Goal: Find specific page/section: Find specific page/section

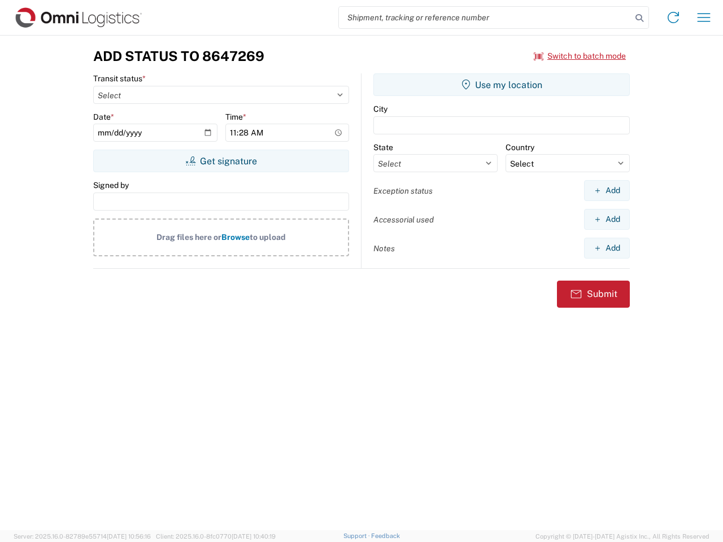
click at [485, 18] on input "search" at bounding box center [485, 17] width 293 height 21
click at [639, 18] on icon at bounding box center [640, 18] width 16 height 16
click at [673, 18] on icon at bounding box center [673, 17] width 18 height 18
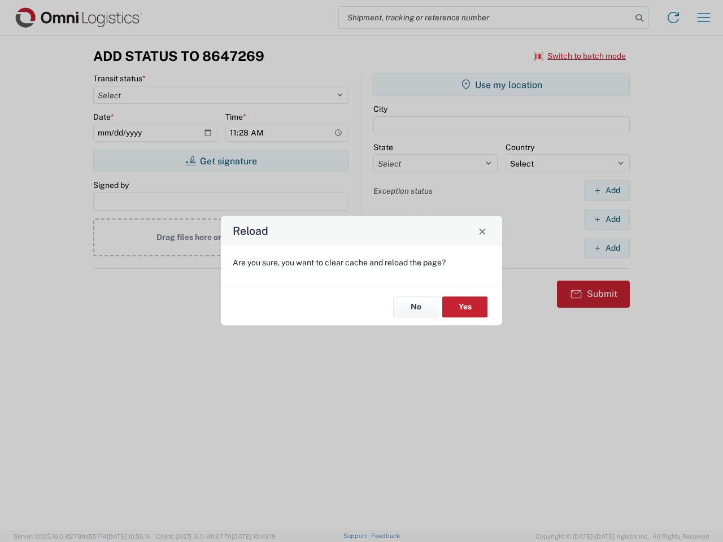
click at [704, 18] on div "Reload Are you sure, you want to clear cache and reload the page? No Yes" at bounding box center [361, 271] width 723 height 542
click at [580, 56] on div "Reload Are you sure, you want to clear cache and reload the page? No Yes" at bounding box center [361, 271] width 723 height 542
click at [221, 161] on div "Reload Are you sure, you want to clear cache and reload the page? No Yes" at bounding box center [361, 271] width 723 height 542
click at [502, 85] on div "Reload Are you sure, you want to clear cache and reload the page? No Yes" at bounding box center [361, 271] width 723 height 542
click at [607, 190] on div "Reload Are you sure, you want to clear cache and reload the page? No Yes" at bounding box center [361, 271] width 723 height 542
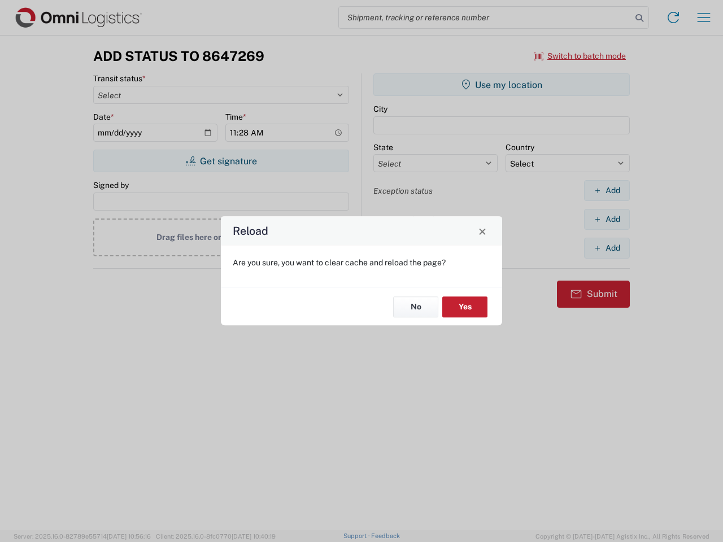
click at [607, 219] on div "Reload Are you sure, you want to clear cache and reload the page? No Yes" at bounding box center [361, 271] width 723 height 542
click at [607, 248] on div "Reload Are you sure, you want to clear cache and reload the page? No Yes" at bounding box center [361, 271] width 723 height 542
